Goal: Transaction & Acquisition: Purchase product/service

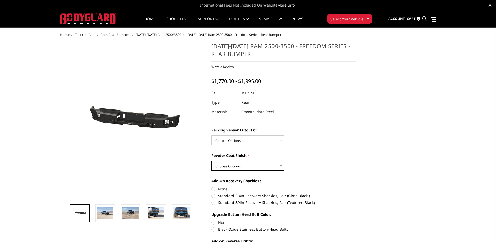
click at [281, 165] on select "Choose Options Bare Metal Texture Black Powder Coat" at bounding box center [247, 166] width 73 height 10
click at [280, 139] on select "Choose Options No - Without Parking Sensor Cutouts Yes - With Parking Sensor Cu…" at bounding box center [247, 140] width 73 height 10
